Goal: Task Accomplishment & Management: Manage account settings

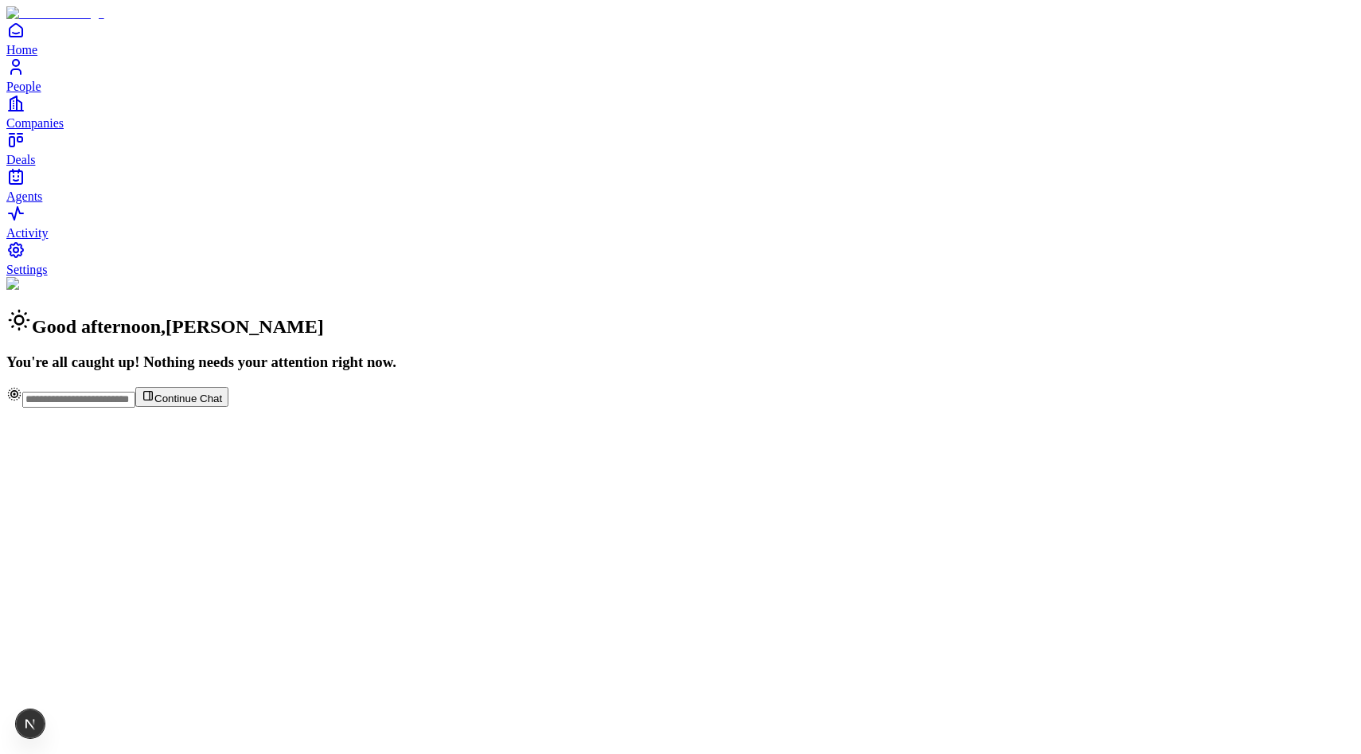
click at [94, 276] on link "Settings" at bounding box center [680, 258] width 1349 height 36
